Goal: Task Accomplishment & Management: Use online tool/utility

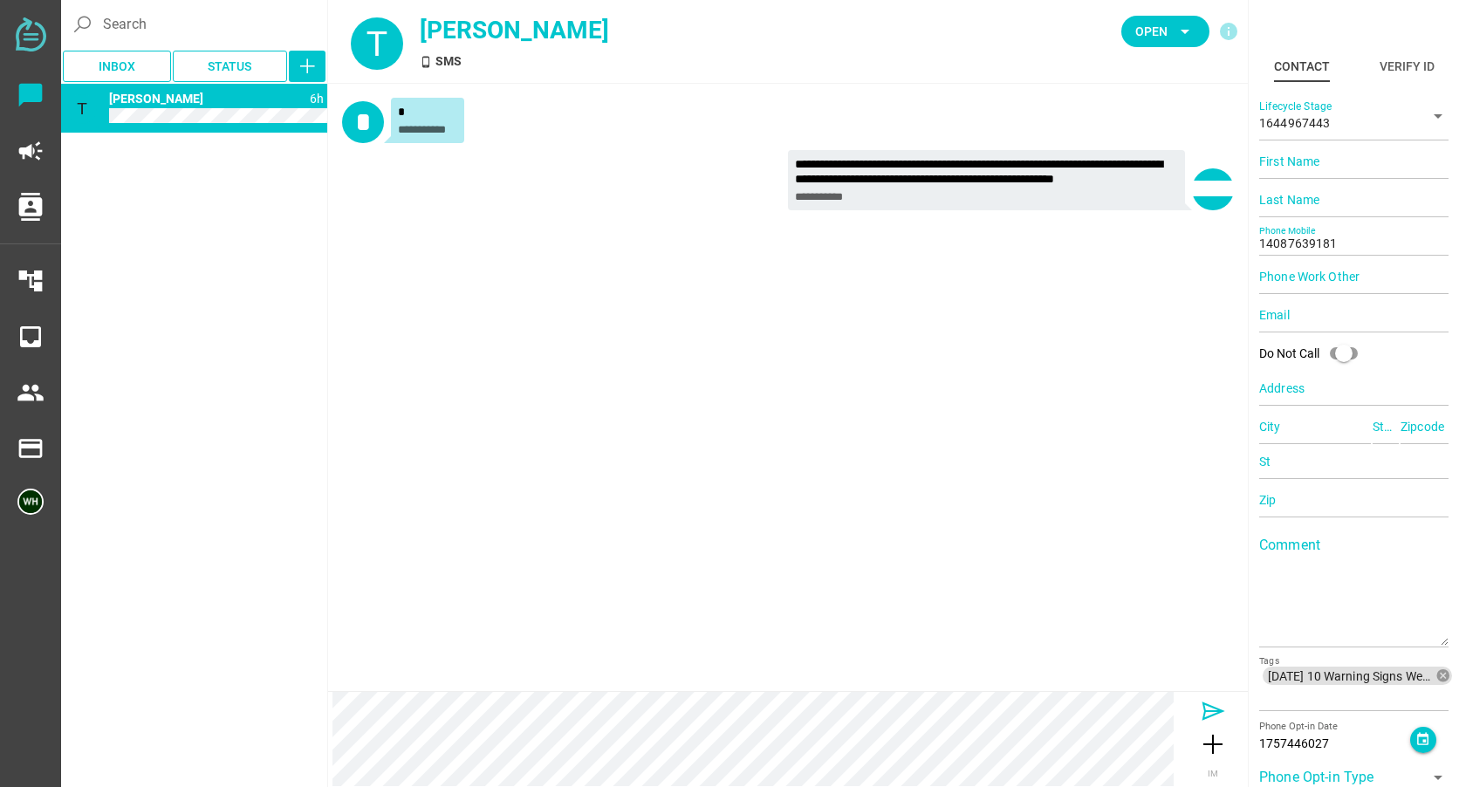
click at [1203, 701] on icon at bounding box center [1213, 711] width 28 height 28
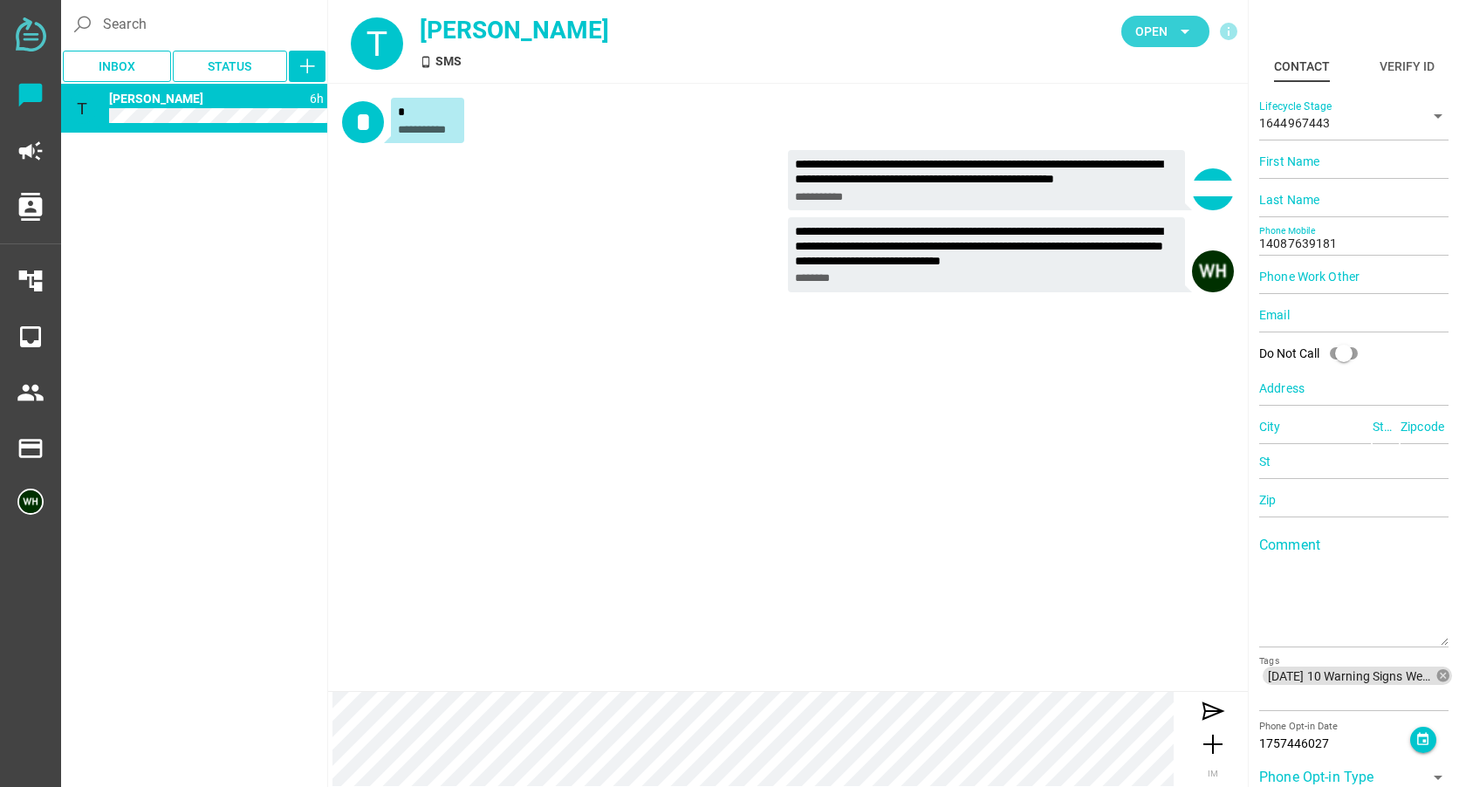
click at [1138, 22] on span "Open" at bounding box center [1151, 31] width 32 height 21
click at [1146, 187] on div "Closed" at bounding box center [1159, 194] width 74 height 15
